Goal: Task Accomplishment & Management: Manage account settings

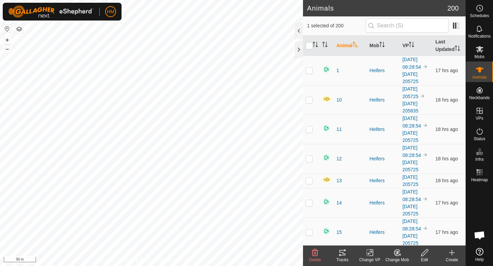
scroll to position [647, 0]
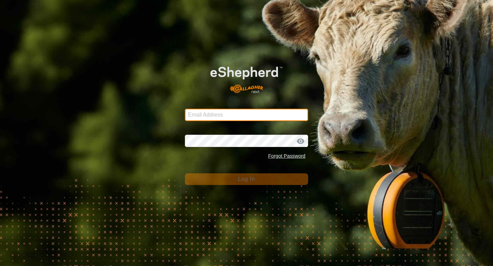
type input "[EMAIL_ADDRESS][DOMAIN_NAME]"
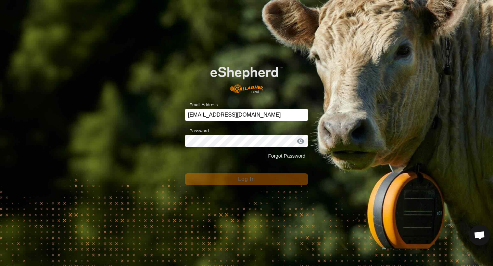
scroll to position [647, 0]
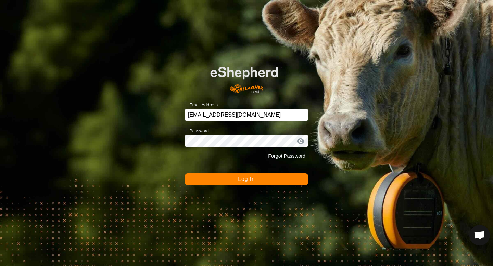
click at [255, 181] on span "Log In" at bounding box center [246, 179] width 17 height 6
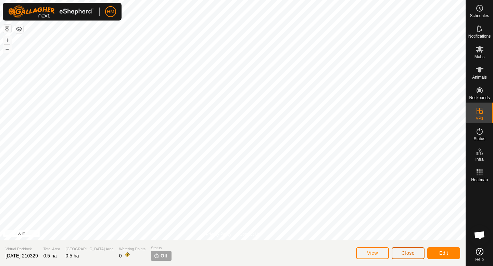
click at [417, 255] on button "Close" at bounding box center [407, 253] width 33 height 12
click at [412, 252] on span "Close" at bounding box center [407, 252] width 13 height 5
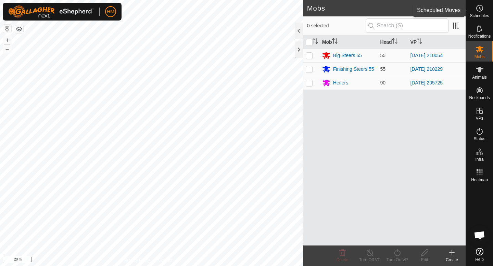
click at [485, 12] on es-schedule-vp-svg-icon at bounding box center [479, 8] width 12 height 11
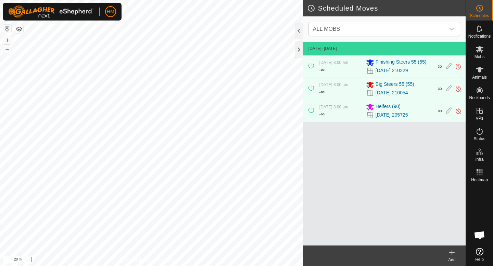
click at [452, 255] on icon at bounding box center [452, 252] width 0 height 5
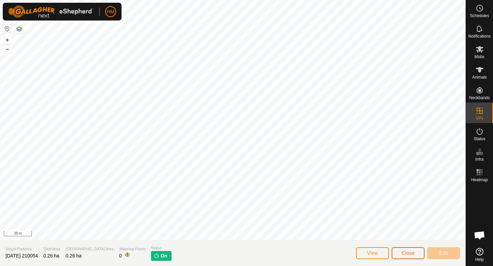
click at [415, 252] on button "Close" at bounding box center [407, 253] width 33 height 12
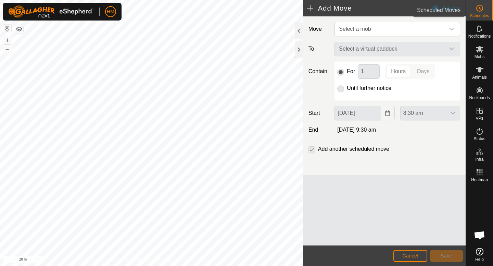
click at [478, 10] on icon at bounding box center [479, 8] width 8 height 8
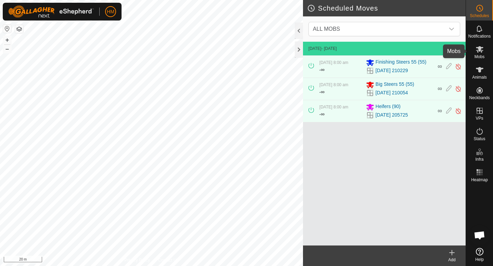
click at [483, 52] on es-mob-svg-icon at bounding box center [479, 49] width 12 height 11
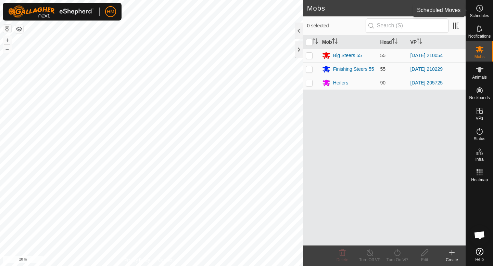
click at [481, 8] on icon at bounding box center [479, 8] width 8 height 8
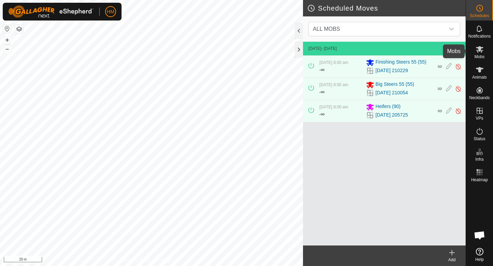
click at [481, 46] on icon at bounding box center [479, 49] width 8 height 8
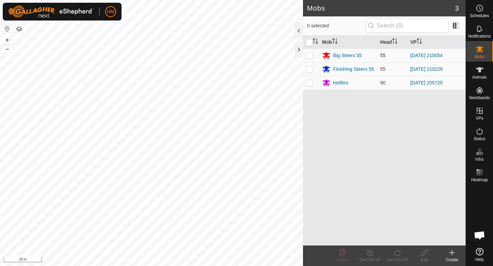
click at [310, 54] on p-checkbox at bounding box center [308, 55] width 7 height 5
checkbox input "true"
click at [394, 256] on icon at bounding box center [397, 253] width 9 height 8
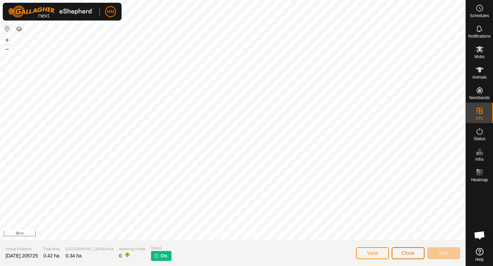
click at [413, 250] on span "Close" at bounding box center [407, 252] width 13 height 5
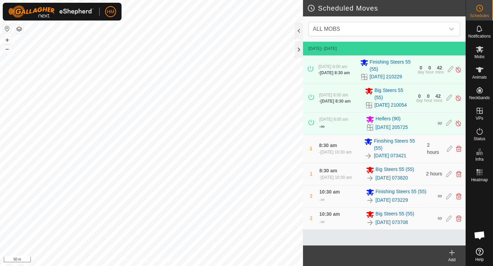
scroll to position [647, 0]
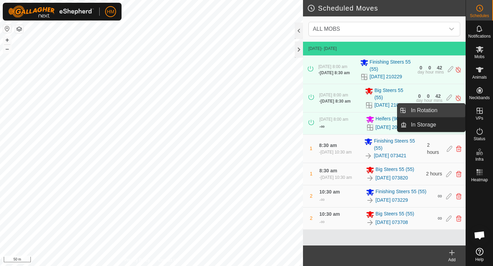
click at [443, 108] on link "In Rotation" at bounding box center [435, 111] width 58 height 14
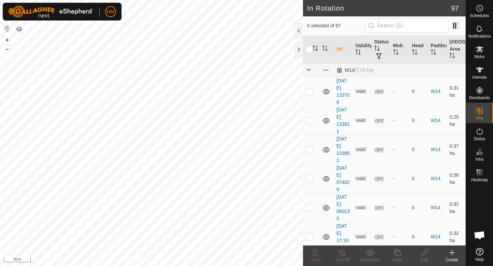
click at [451, 253] on icon at bounding box center [451, 253] width 8 height 8
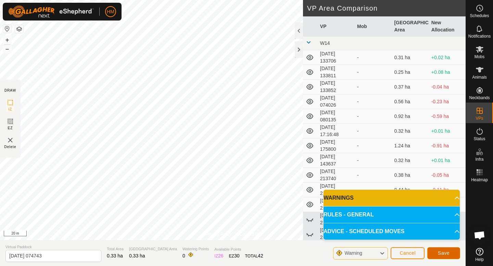
click at [440, 251] on span "Save" at bounding box center [444, 252] width 12 height 5
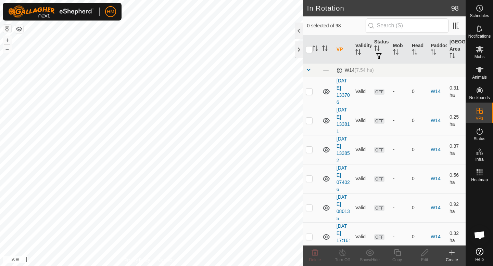
click at [452, 255] on icon at bounding box center [452, 252] width 0 height 5
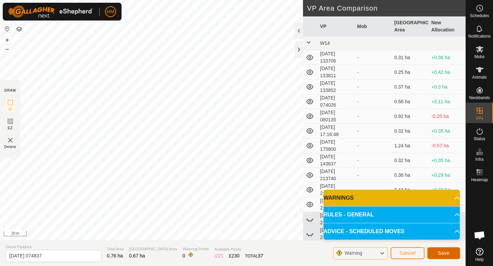
click at [453, 254] on button "Save" at bounding box center [443, 253] width 33 height 12
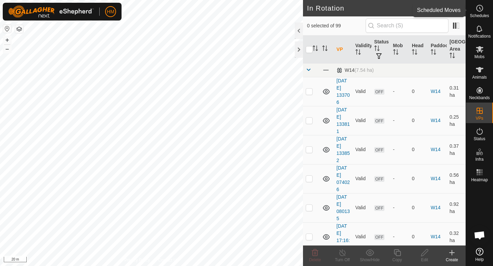
click at [483, 6] on es-schedule-vp-svg-icon at bounding box center [479, 8] width 12 height 11
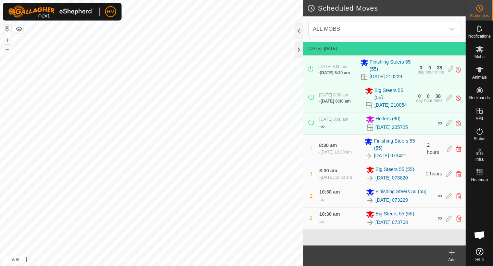
click at [452, 254] on icon at bounding box center [452, 252] width 0 height 5
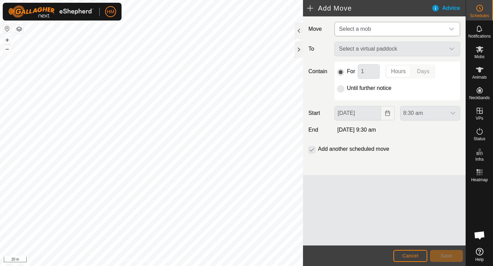
click at [387, 32] on span "Select a mob" at bounding box center [390, 29] width 108 height 14
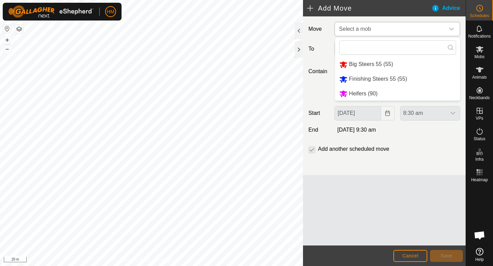
click at [371, 91] on li "Heifers (90)" at bounding box center [397, 94] width 125 height 14
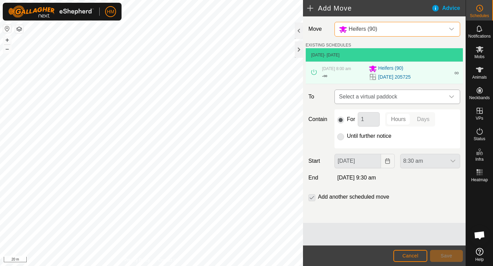
click at [412, 97] on span "Select a virtual paddock" at bounding box center [390, 97] width 108 height 14
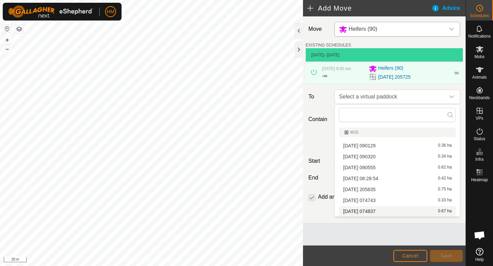
click at [382, 211] on li "2025-10-16 074837 0.67 ha" at bounding box center [397, 211] width 117 height 10
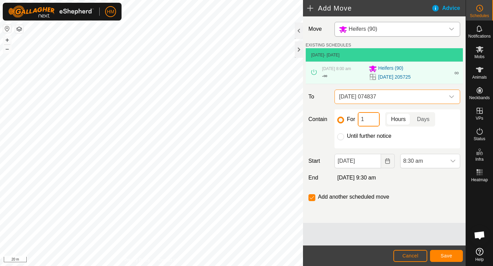
click at [369, 120] on input "1" at bounding box center [368, 119] width 22 height 14
type input "2"
click at [397, 121] on p-togglebutton "Hours" at bounding box center [398, 119] width 26 height 14
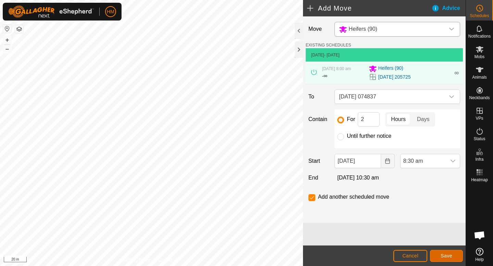
click at [441, 258] on span "Save" at bounding box center [446, 255] width 12 height 5
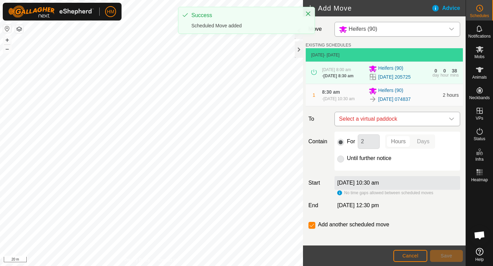
click at [419, 118] on span "Select a virtual paddock" at bounding box center [390, 119] width 108 height 14
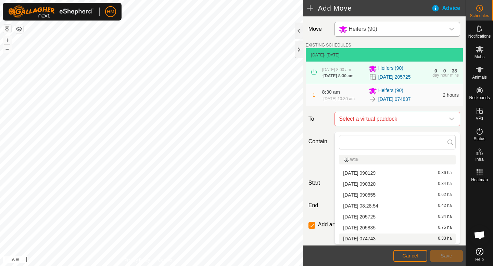
click at [376, 238] on li "2025-10-16 074743 0.33 ha" at bounding box center [397, 239] width 117 height 10
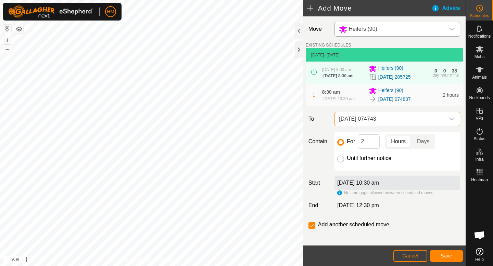
click at [339, 162] on input "Until further notice" at bounding box center [340, 159] width 7 height 7
radio input "true"
checkbox input "false"
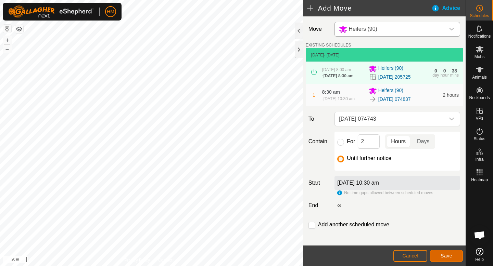
click at [450, 254] on span "Save" at bounding box center [446, 255] width 12 height 5
